Goal: Entertainment & Leisure: Consume media (video, audio)

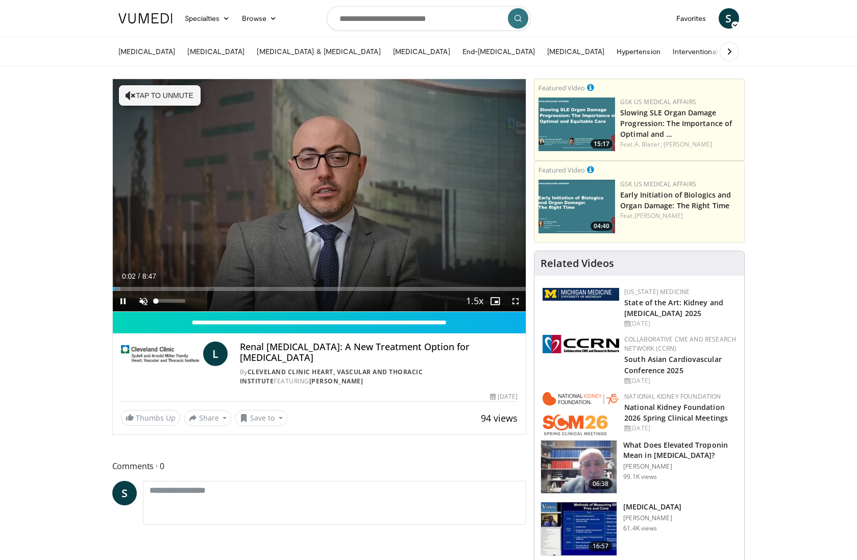
click at [149, 299] on span "Video Player" at bounding box center [143, 301] width 20 height 20
click at [515, 300] on span "Video Player" at bounding box center [515, 301] width 20 height 20
